Goal: Information Seeking & Learning: Check status

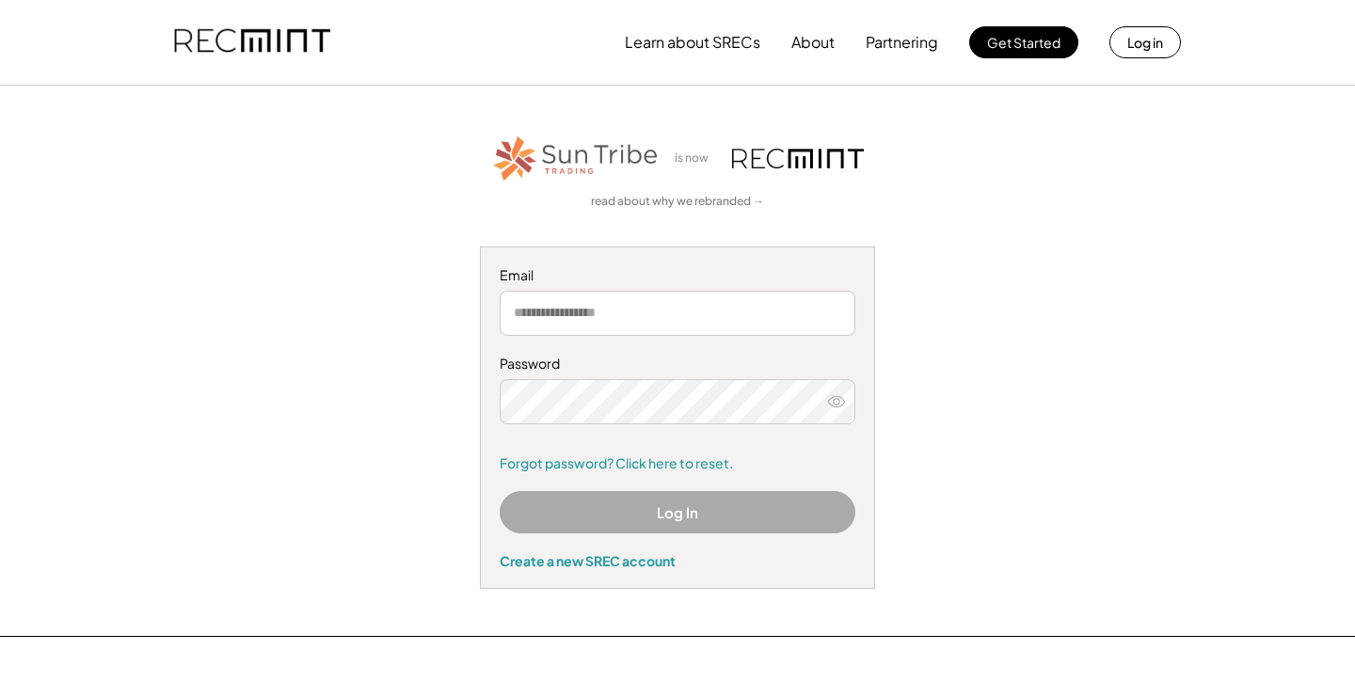
click at [678, 307] on input "email" at bounding box center [678, 313] width 356 height 45
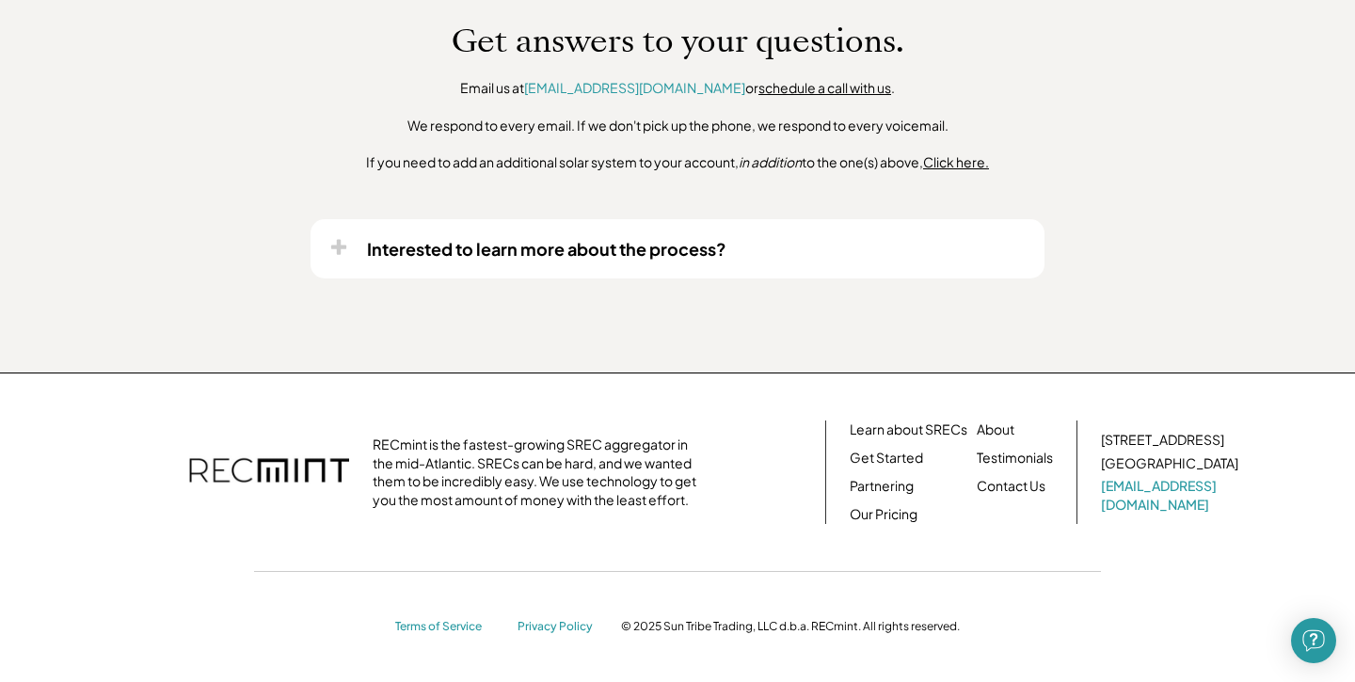
scroll to position [1653, 0]
click at [575, 237] on div "Interested to learn more about the process?" at bounding box center [678, 248] width 734 height 59
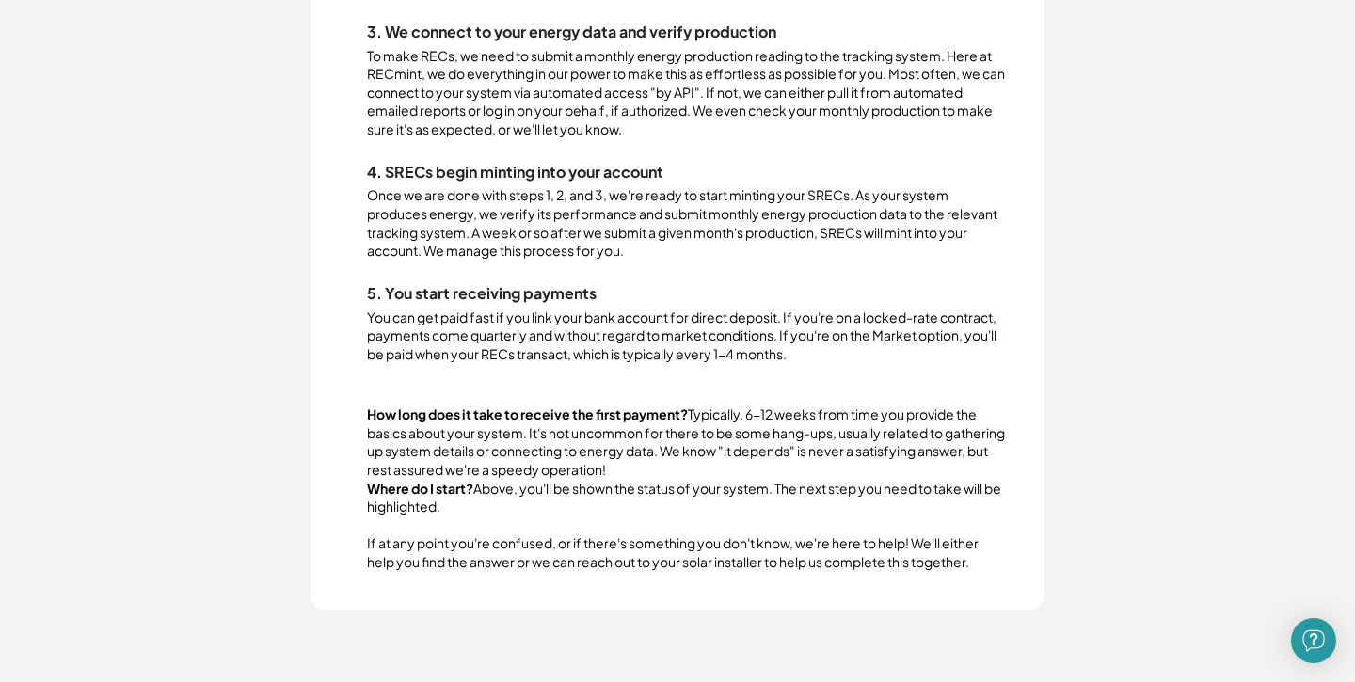
scroll to position [2176, 0]
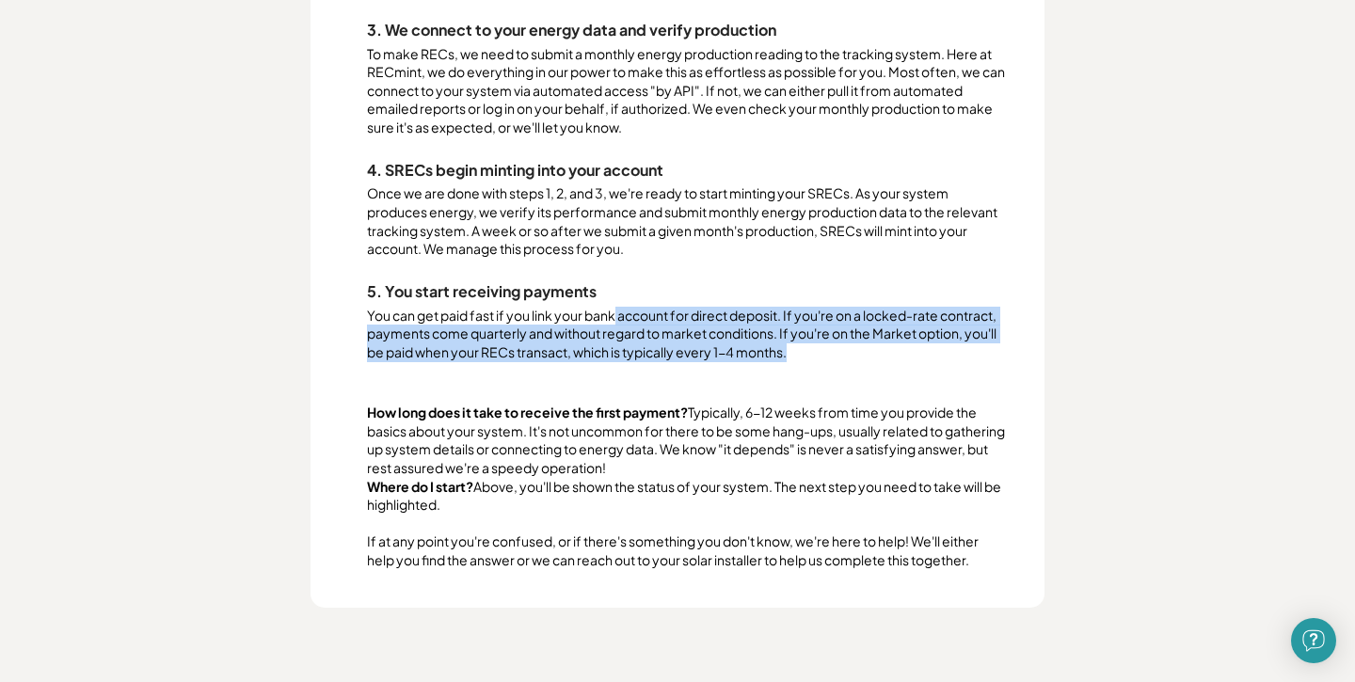
drag, startPoint x: 618, startPoint y: 318, endPoint x: 823, endPoint y: 368, distance: 210.3
click at [826, 368] on div "Awesome! We love informed system owners. 1. We gather data about your system St…" at bounding box center [687, 161] width 640 height 816
click at [823, 368] on div "Awesome! We love informed system owners. 1. We gather data about your system St…" at bounding box center [687, 161] width 640 height 816
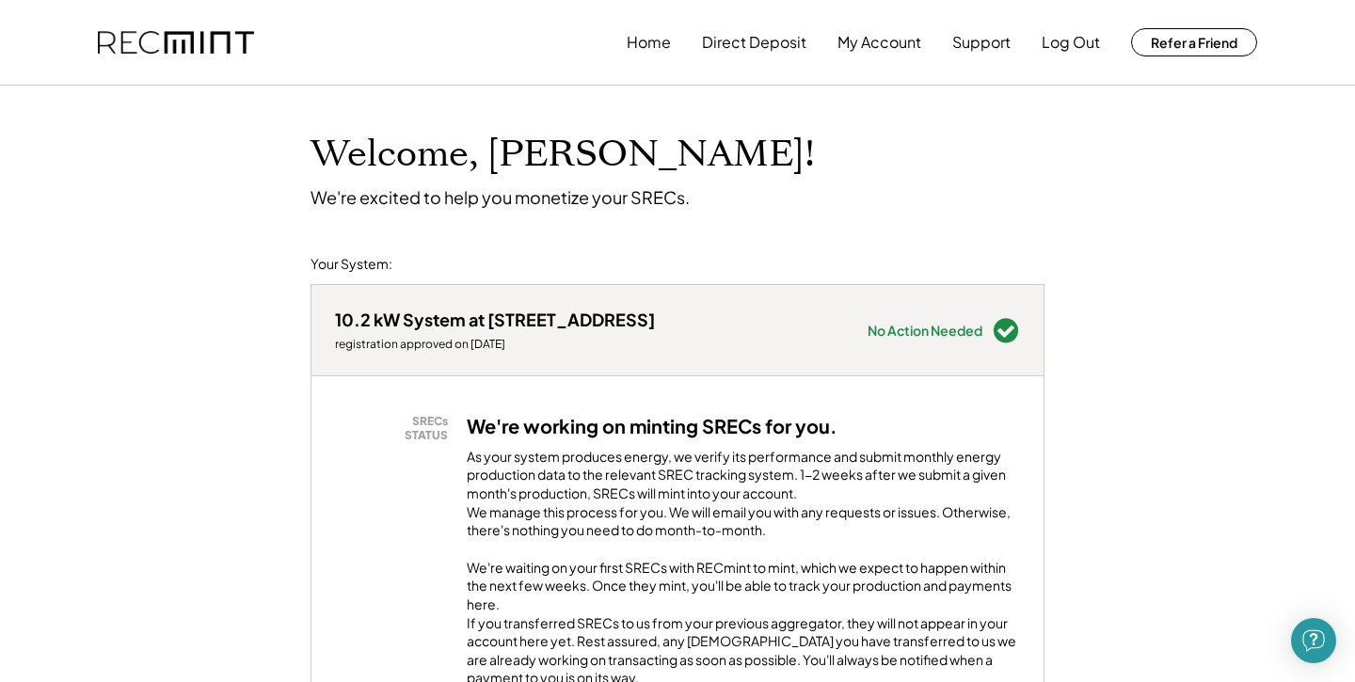
scroll to position [0, 0]
click at [900, 44] on button "My Account" at bounding box center [880, 43] width 84 height 38
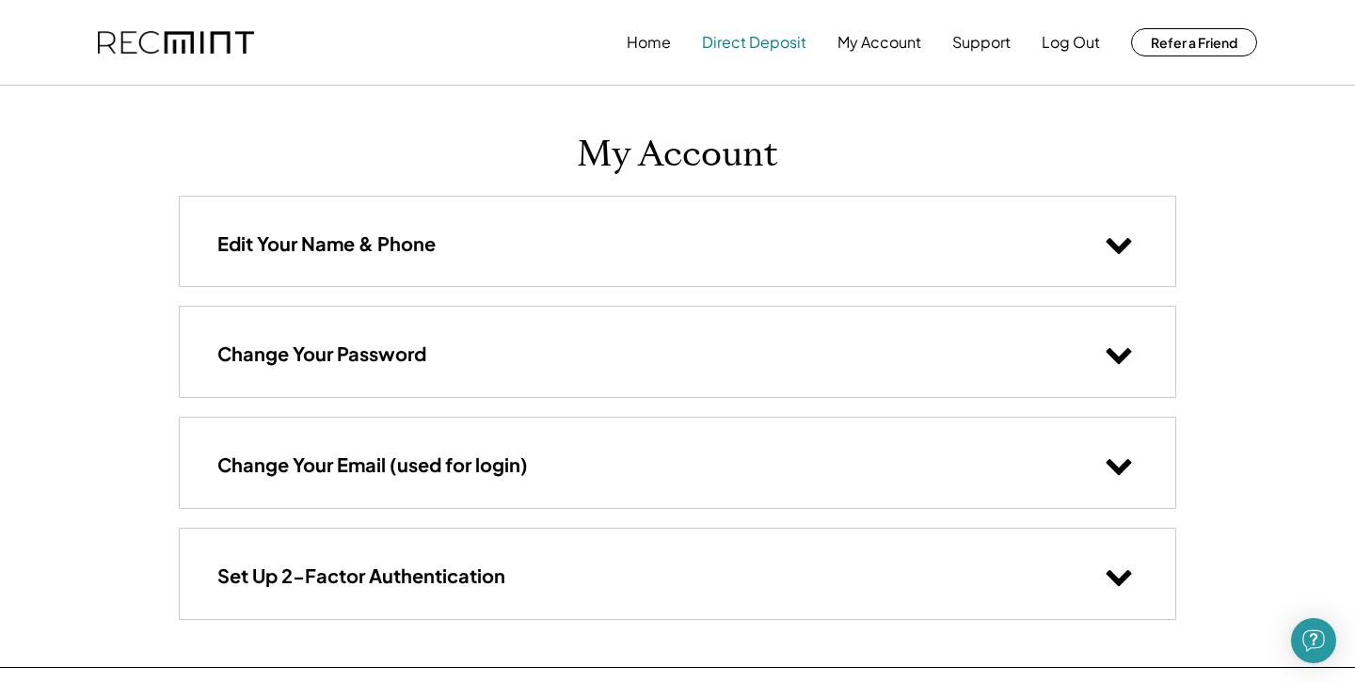
click at [771, 40] on button "Direct Deposit" at bounding box center [754, 43] width 104 height 38
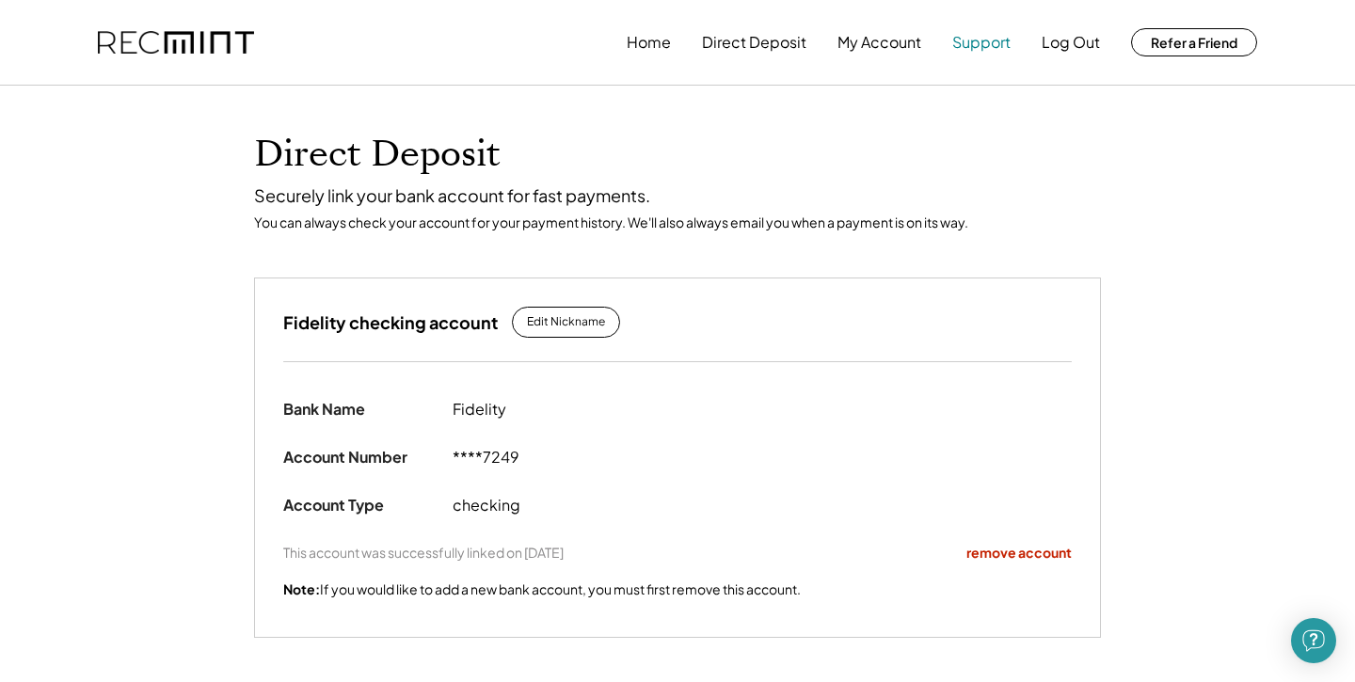
click at [1003, 47] on button "Support" at bounding box center [982, 43] width 58 height 38
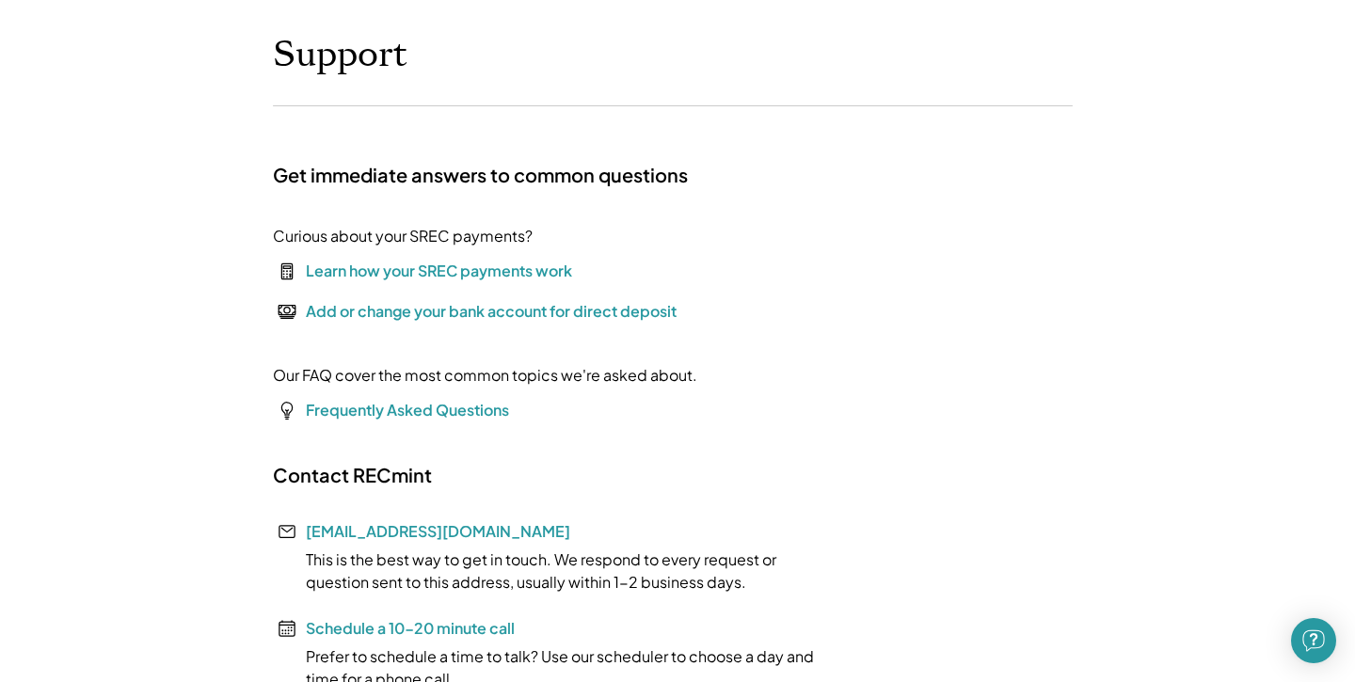
scroll to position [91, 0]
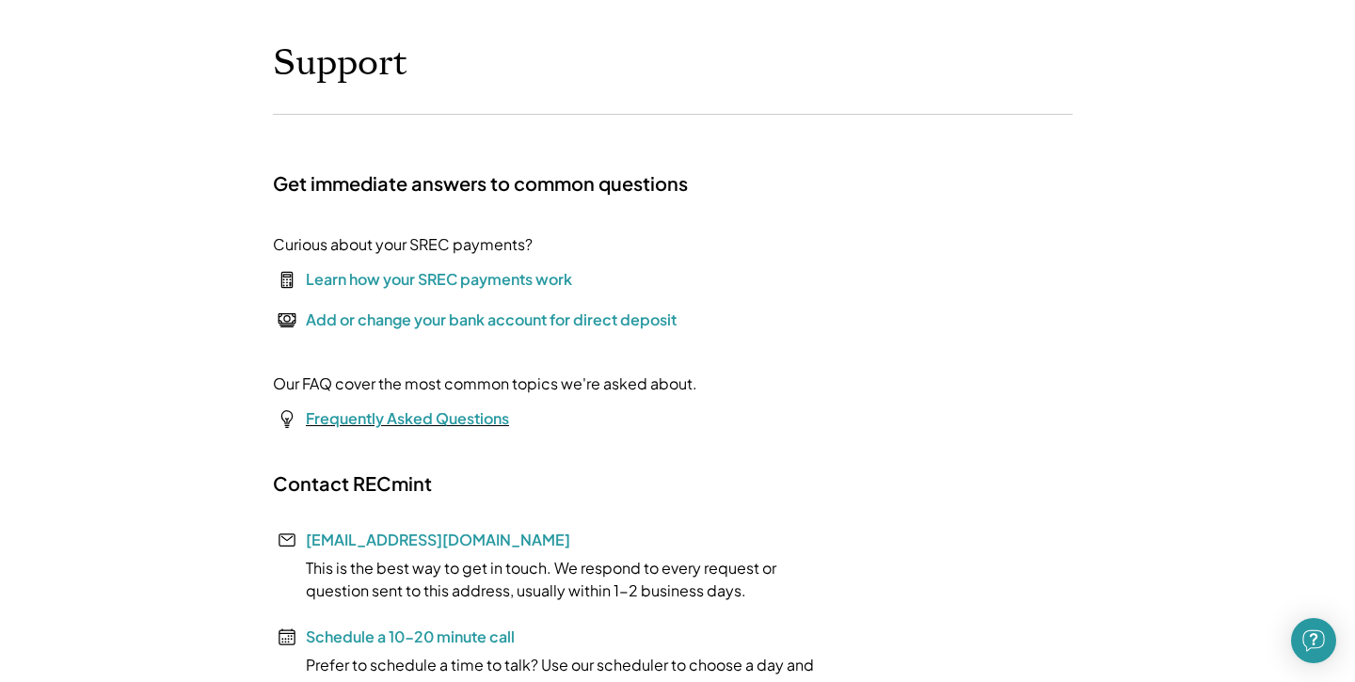
click at [445, 410] on font "Frequently Asked Questions" at bounding box center [407, 419] width 203 height 20
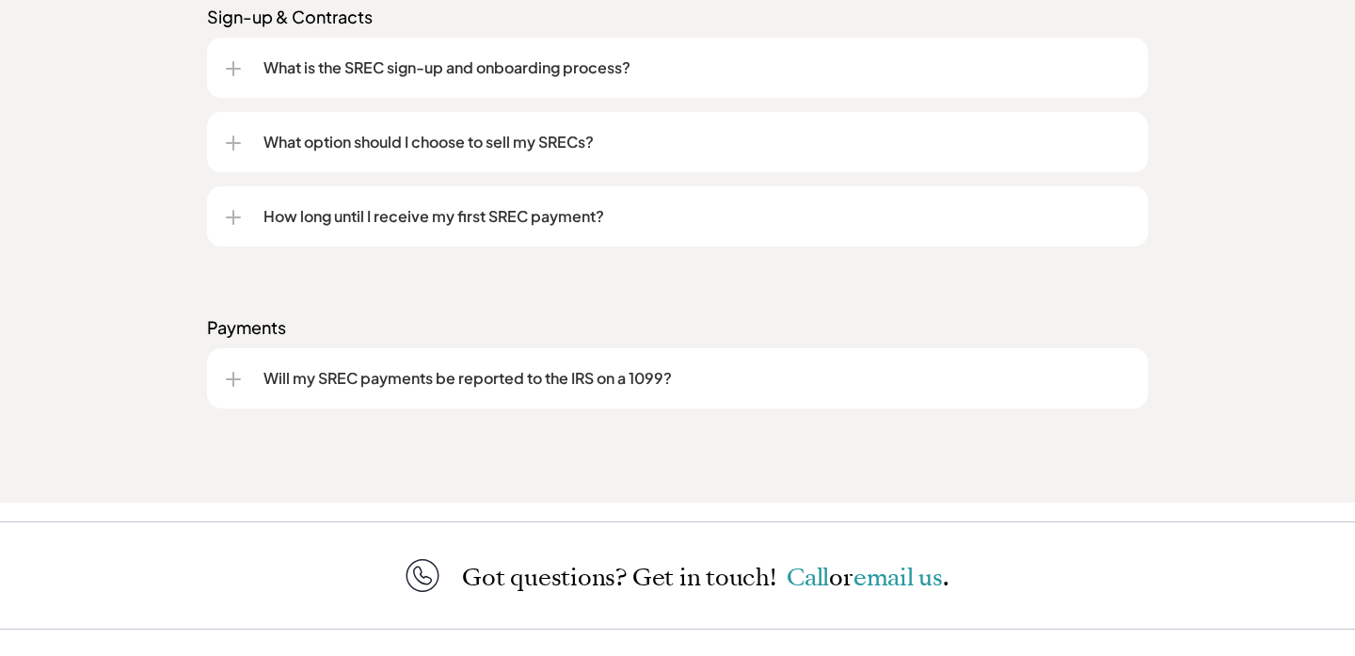
scroll to position [2626, 0]
click at [460, 229] on div "How long until I receive my first SREC payment?" at bounding box center [678, 215] width 904 height 60
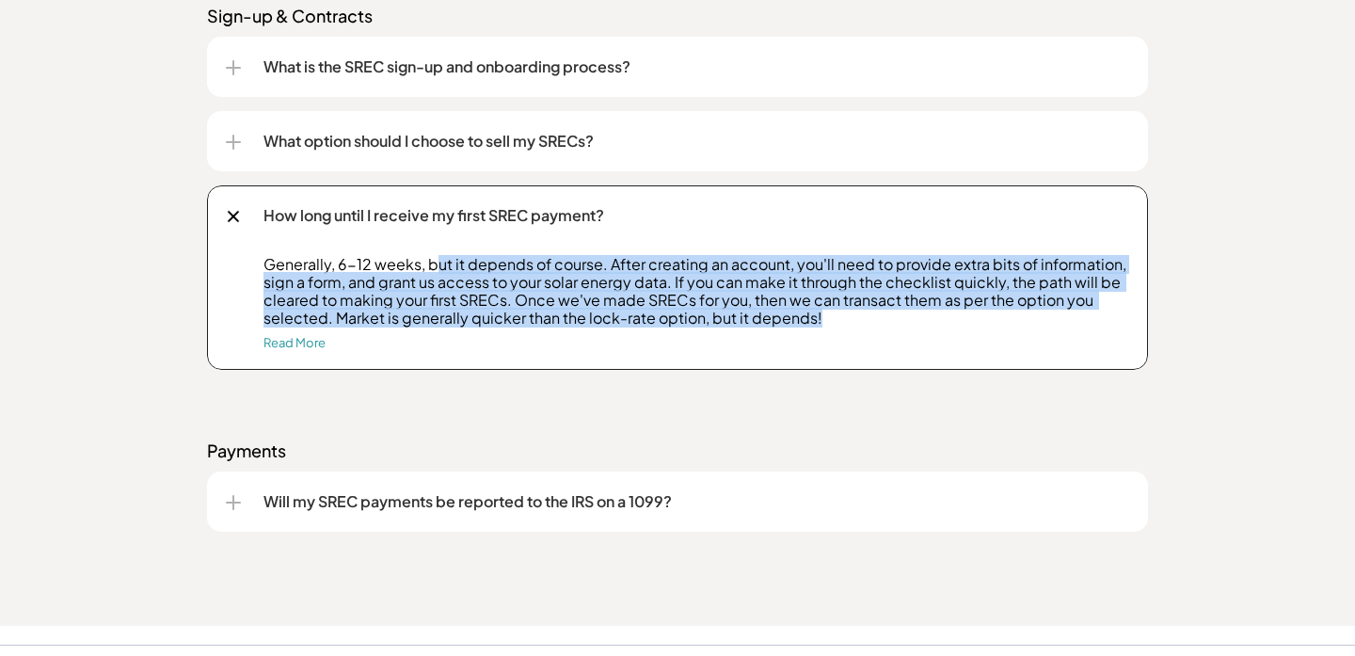
drag, startPoint x: 433, startPoint y: 267, endPoint x: 858, endPoint y: 313, distance: 427.0
click at [858, 313] on p "Generally, 6-12 weeks, but it depends of course. After creating an account, you…" at bounding box center [697, 291] width 866 height 72
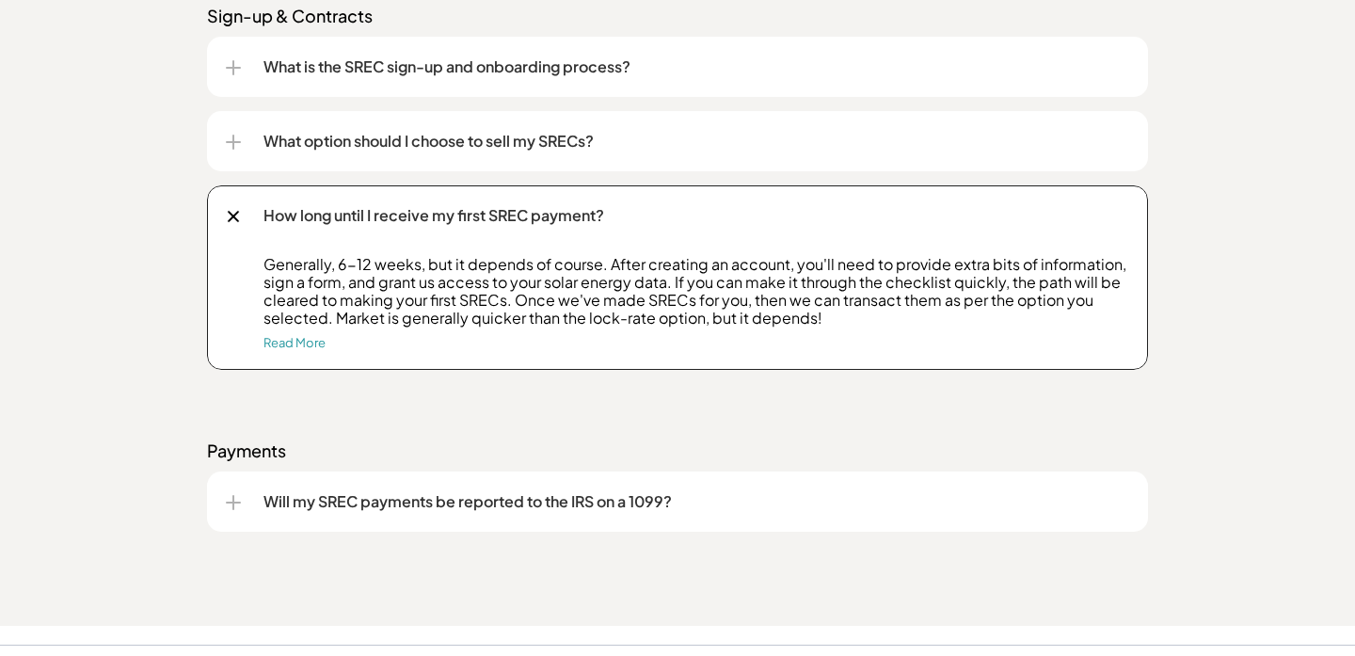
click at [634, 500] on p "Will my SREC payments be reported to the IRS on a 1099?" at bounding box center [697, 501] width 866 height 23
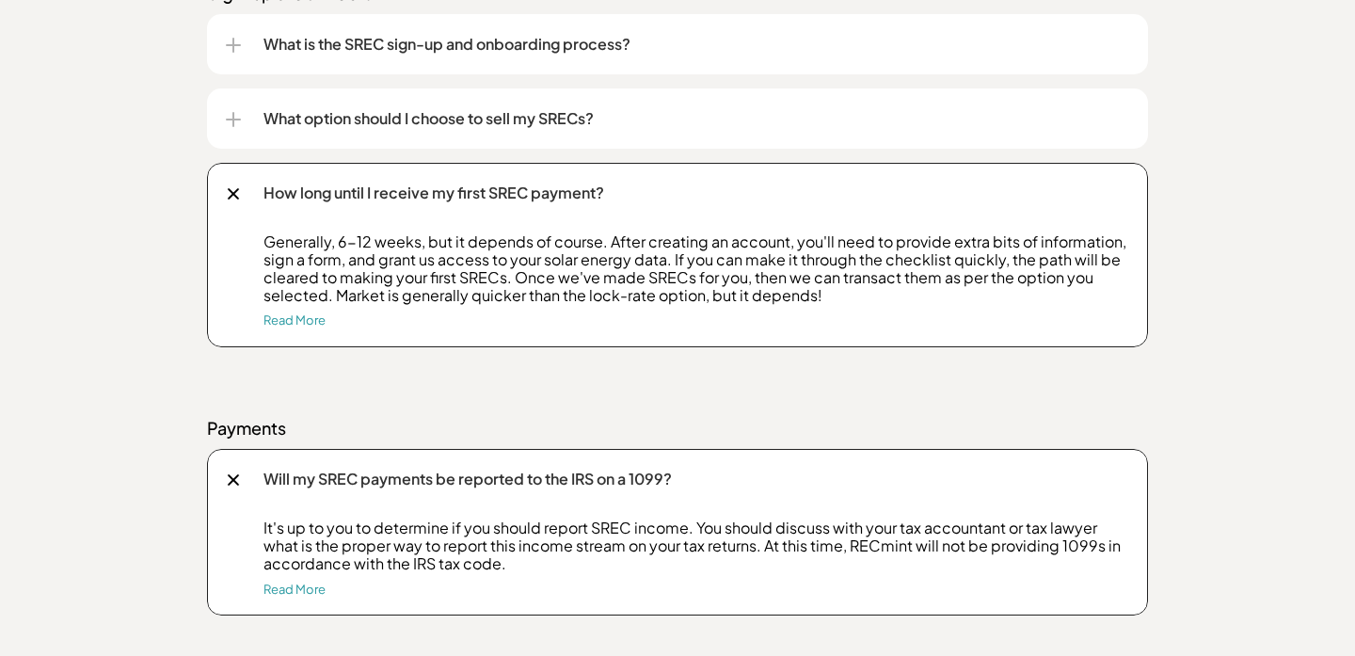
scroll to position [2659, 0]
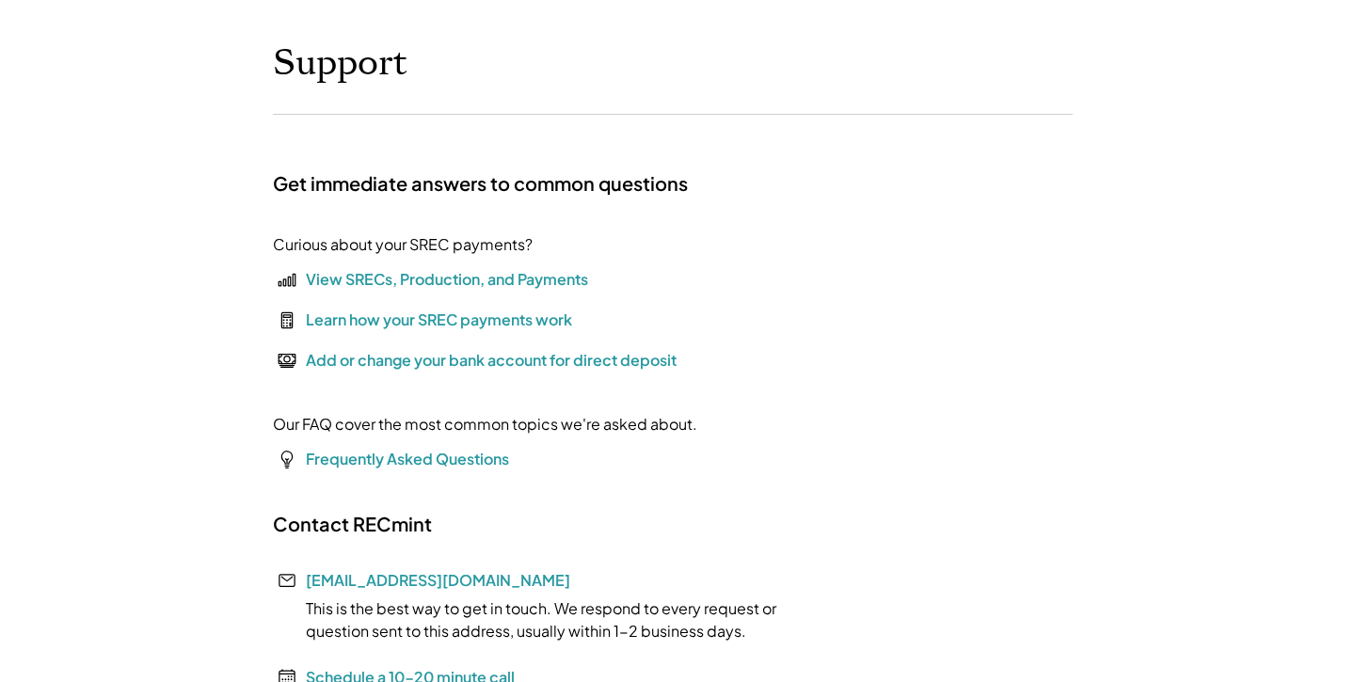
click at [425, 282] on div "View SRECs, Production, and Payments" at bounding box center [447, 279] width 282 height 23
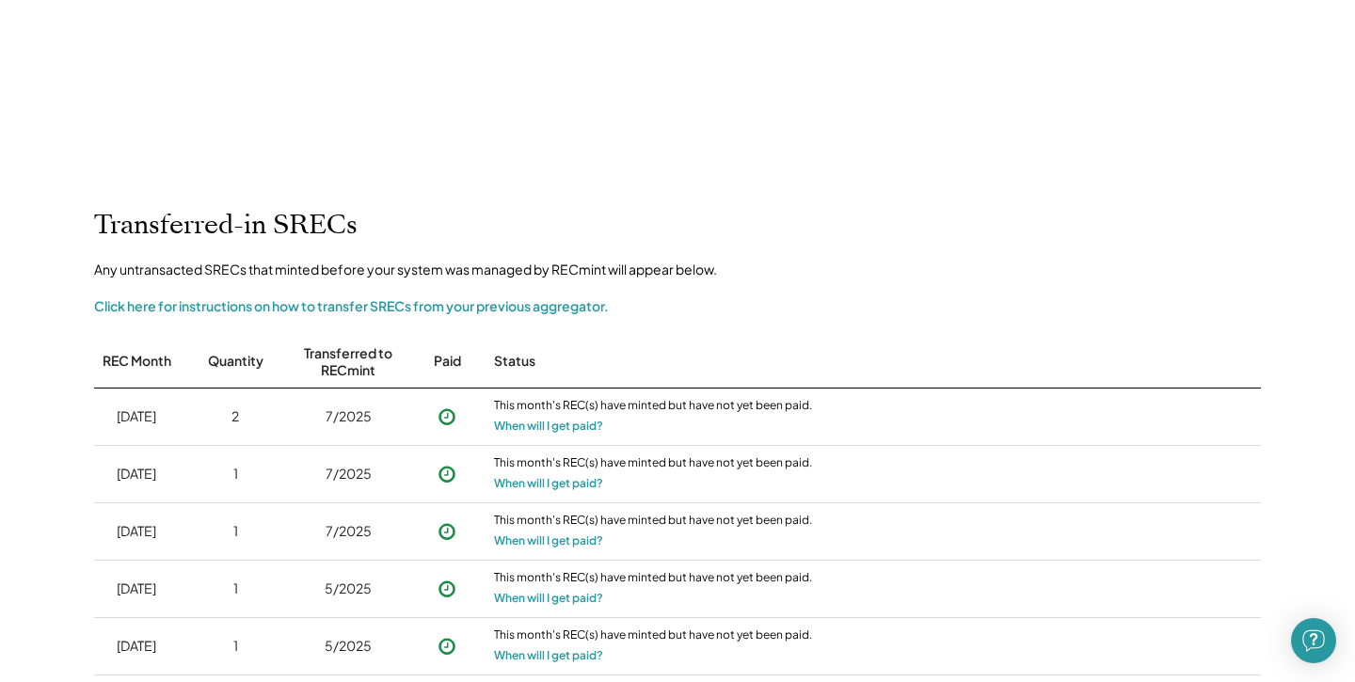
scroll to position [902, 0]
click at [592, 423] on button "When will I get paid?" at bounding box center [548, 425] width 109 height 19
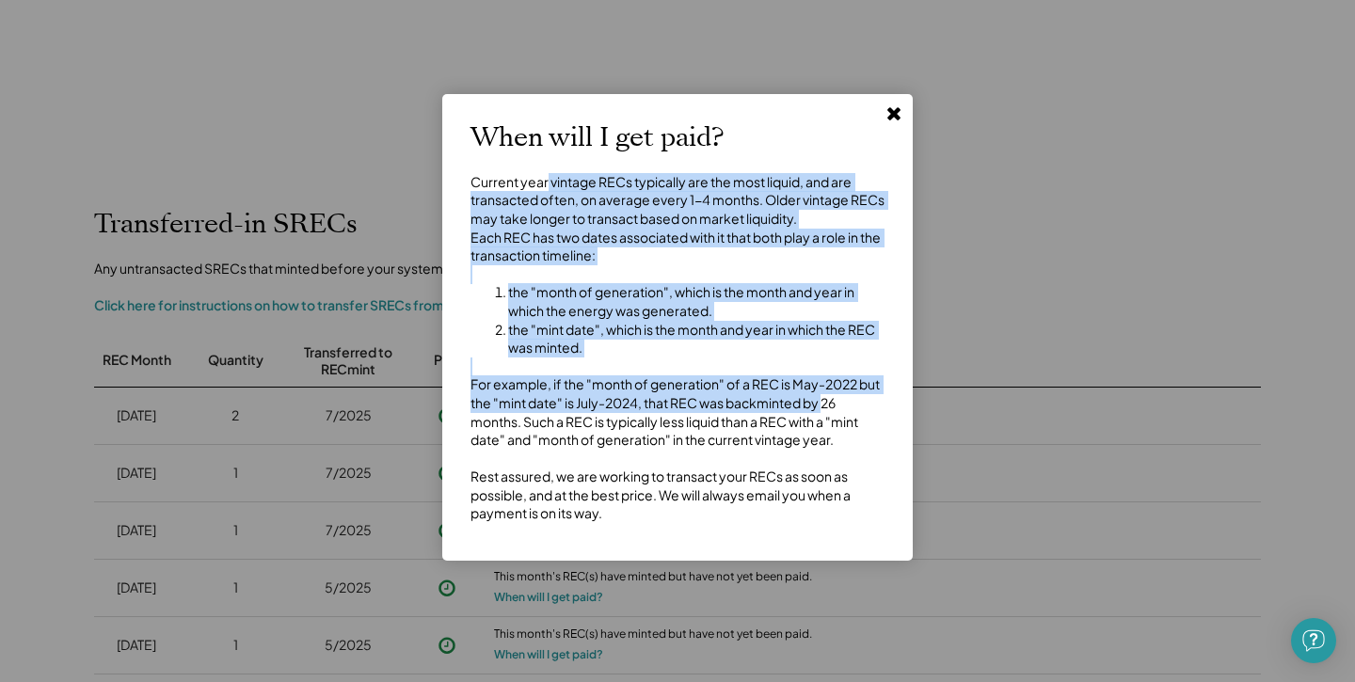
drag, startPoint x: 546, startPoint y: 177, endPoint x: 818, endPoint y: 410, distance: 358.5
click at [825, 411] on div "Current year vintage RECs typically are the most liquid, and are transacted oft…" at bounding box center [678, 348] width 414 height 350
click at [809, 469] on div "Current year vintage RECs typically are the most liquid, and are transacted oft…" at bounding box center [678, 348] width 414 height 350
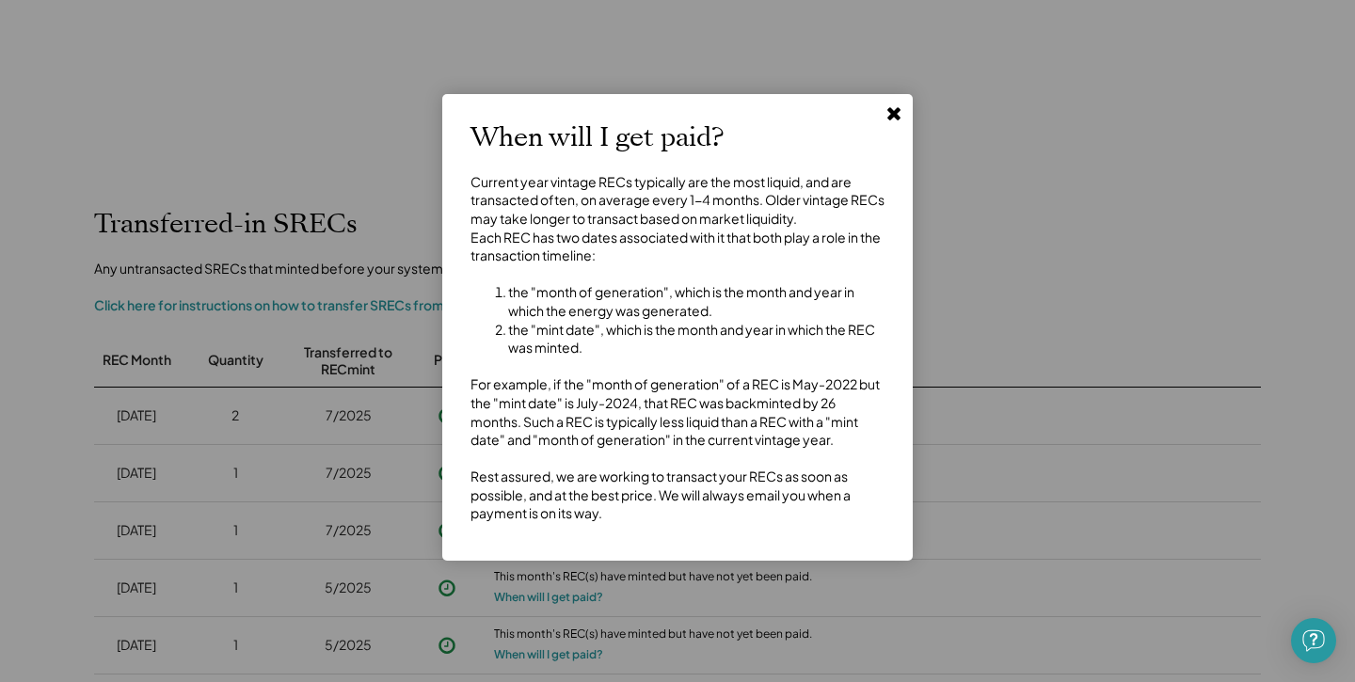
click at [900, 116] on icon at bounding box center [894, 113] width 19 height 19
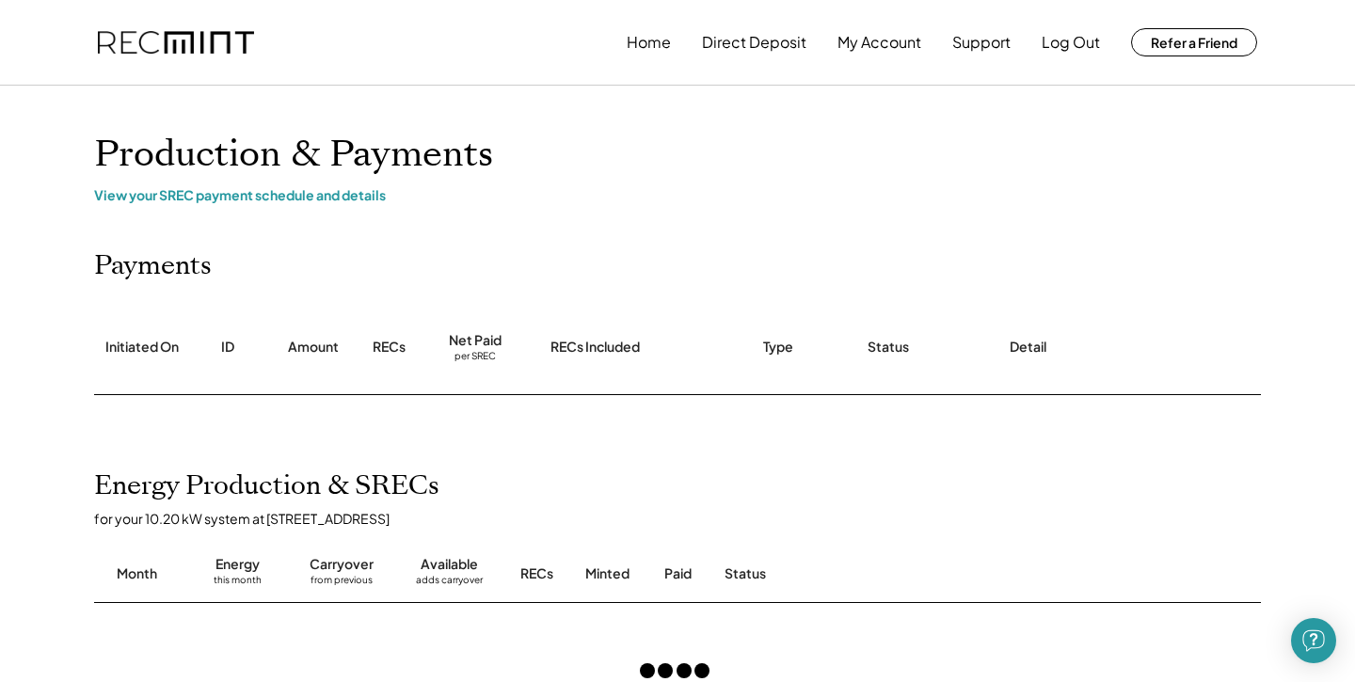
scroll to position [0, 0]
click at [343, 190] on div "View your SREC payment schedule and details" at bounding box center [677, 194] width 1167 height 17
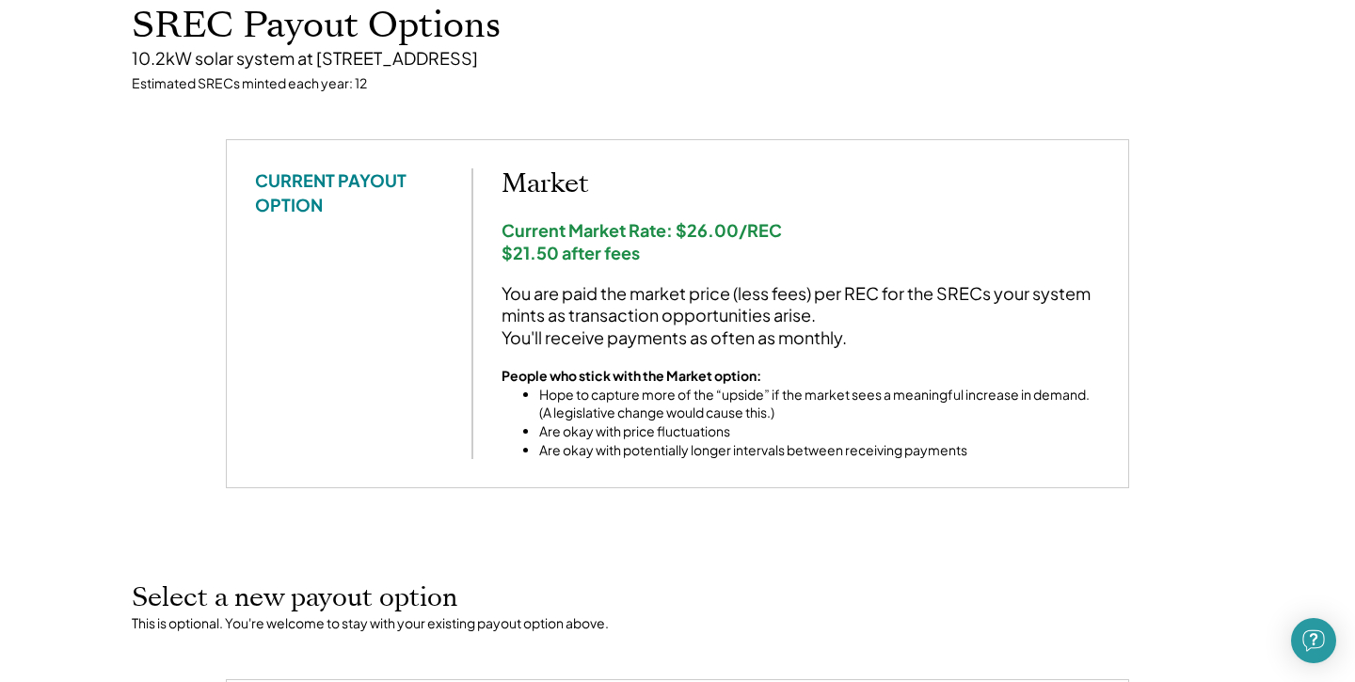
scroll to position [185, 0]
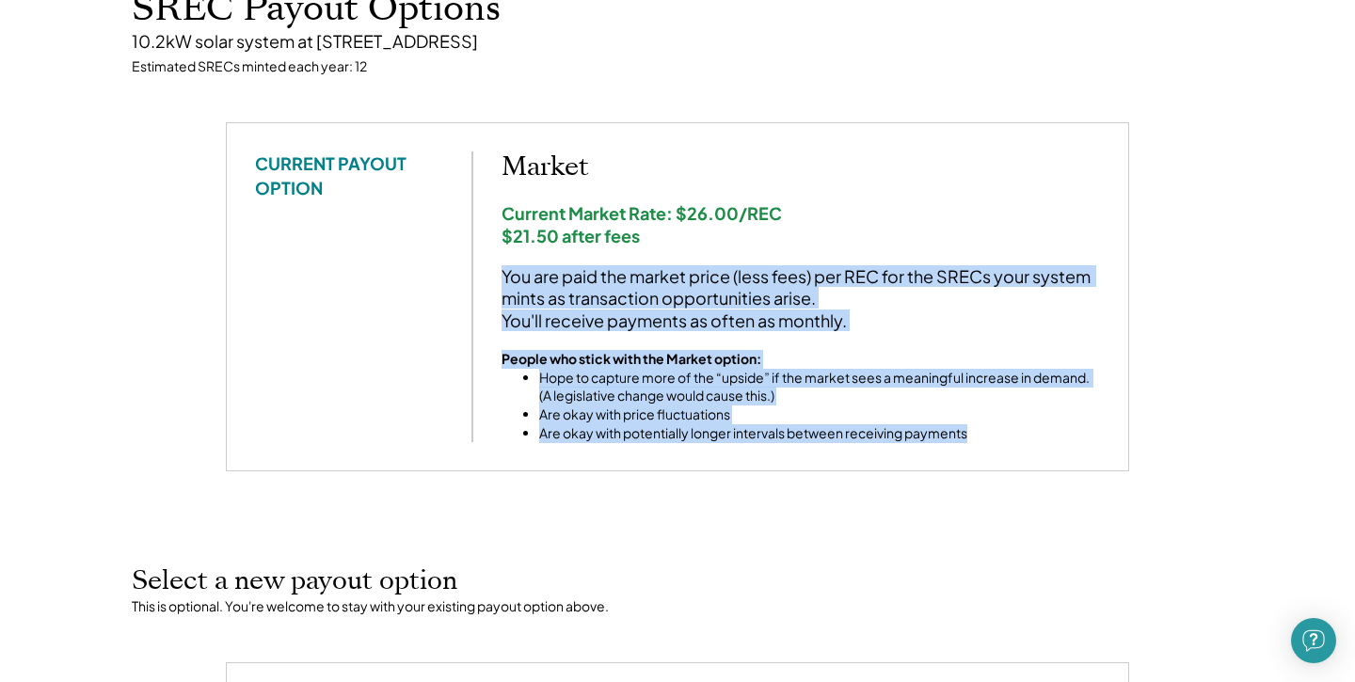
drag, startPoint x: 505, startPoint y: 274, endPoint x: 999, endPoint y: 481, distance: 535.8
click at [999, 481] on div "CURRENT PAYOUT OPTION Market Current Market Rate: $26.00/REC $21.50 after fees …" at bounding box center [677, 320] width 941 height 396
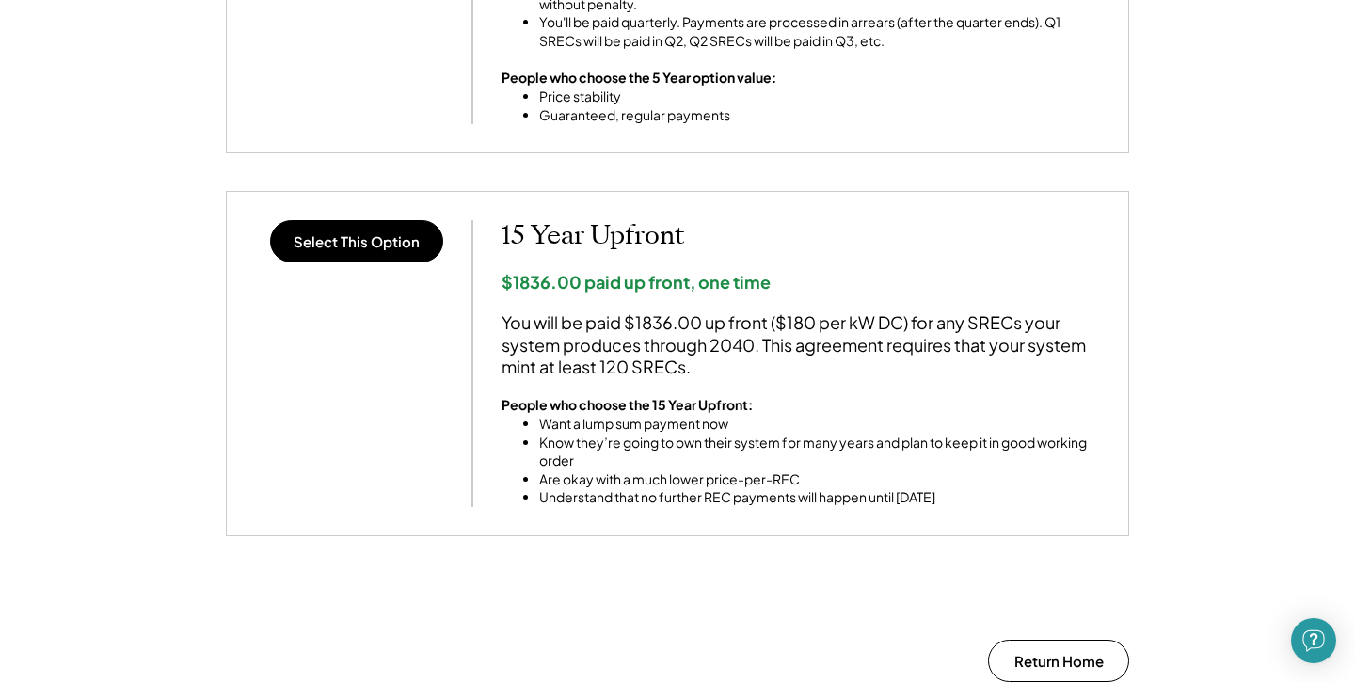
scroll to position [1541, 0]
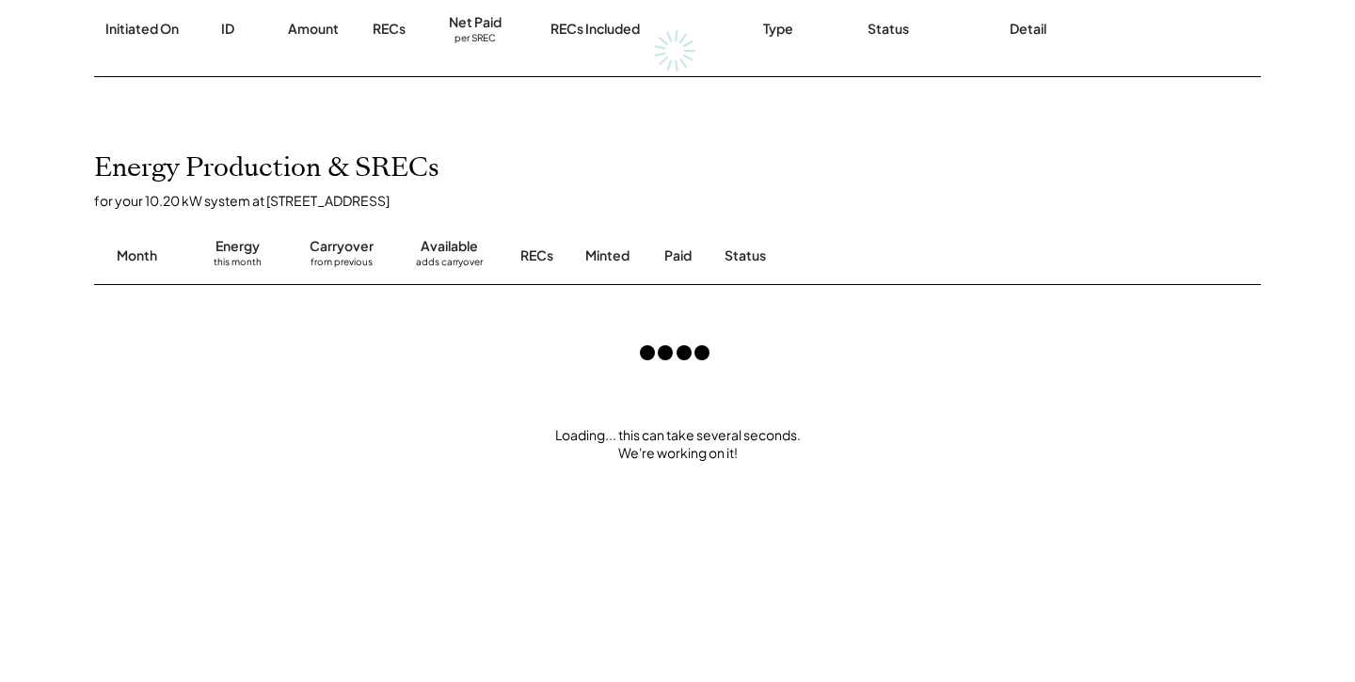
scroll to position [362, 0]
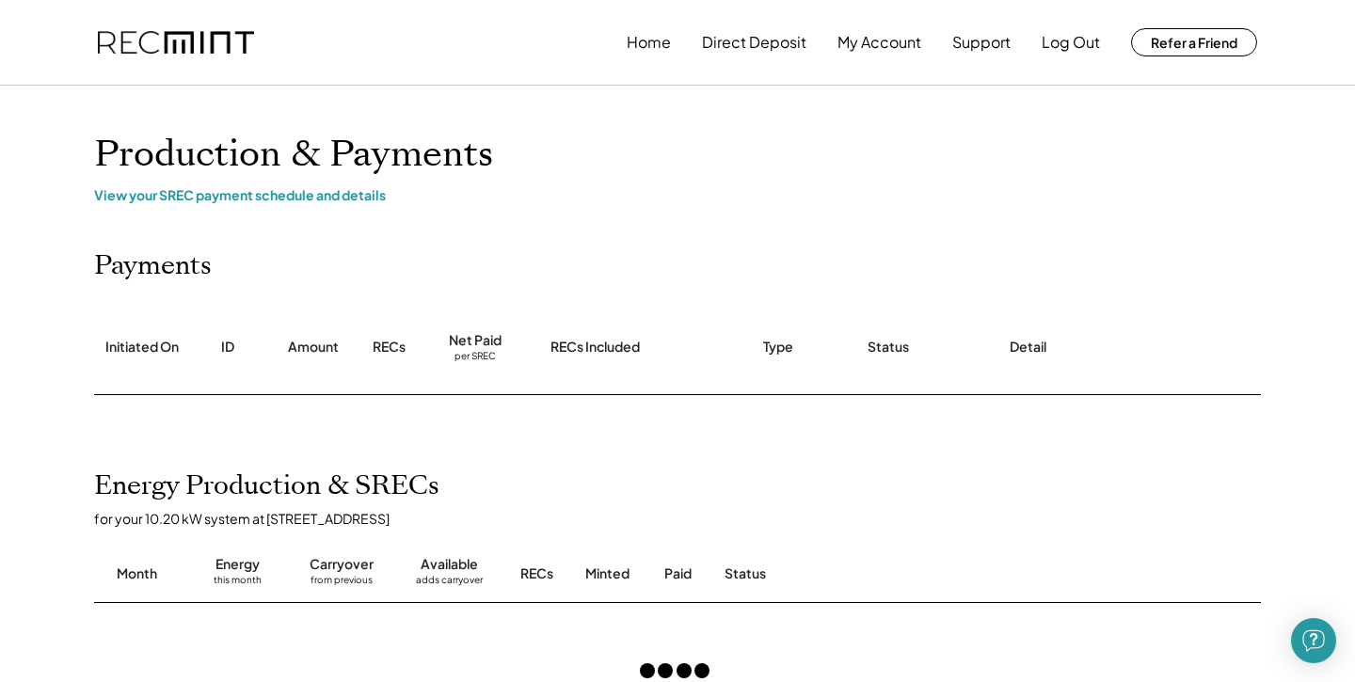
click at [473, 510] on div "for your 10.20 kW system at 226 Cheswick Dr" at bounding box center [687, 518] width 1186 height 17
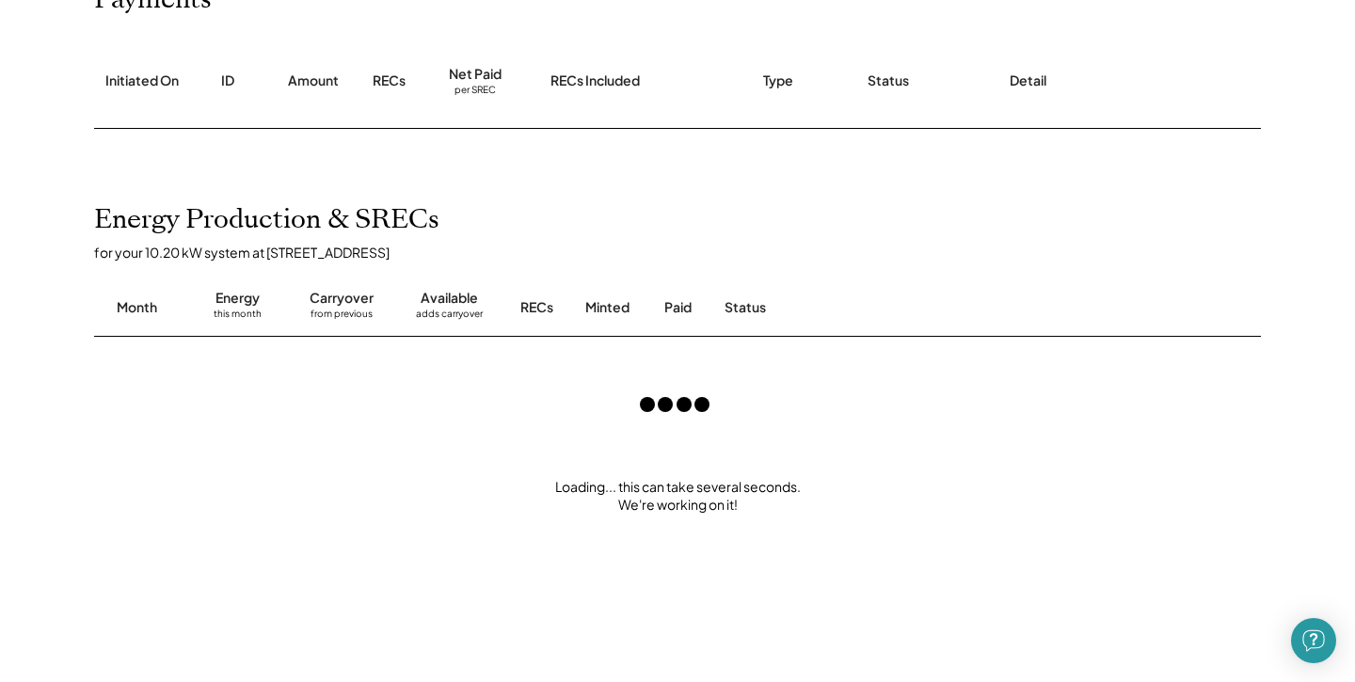
scroll to position [269, 0]
click at [452, 305] on div "adds carryover" at bounding box center [449, 314] width 67 height 19
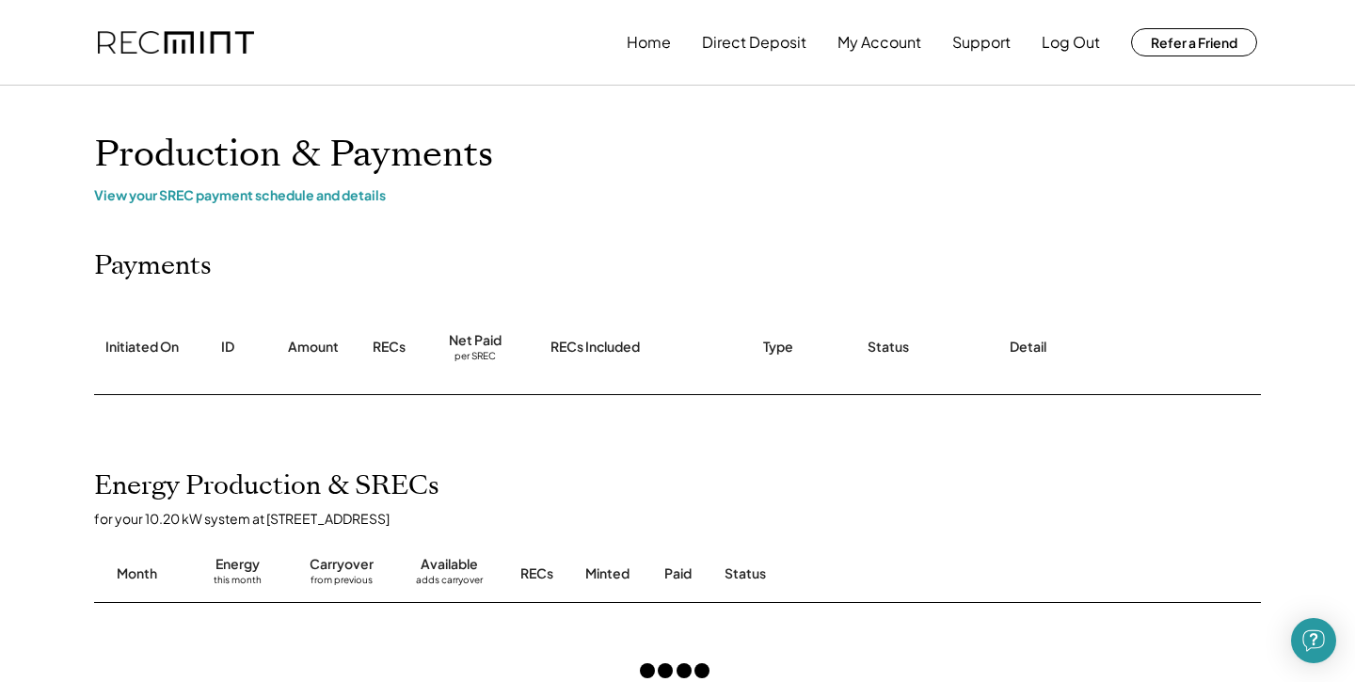
scroll to position [0, 0]
